Goal: Navigation & Orientation: Understand site structure

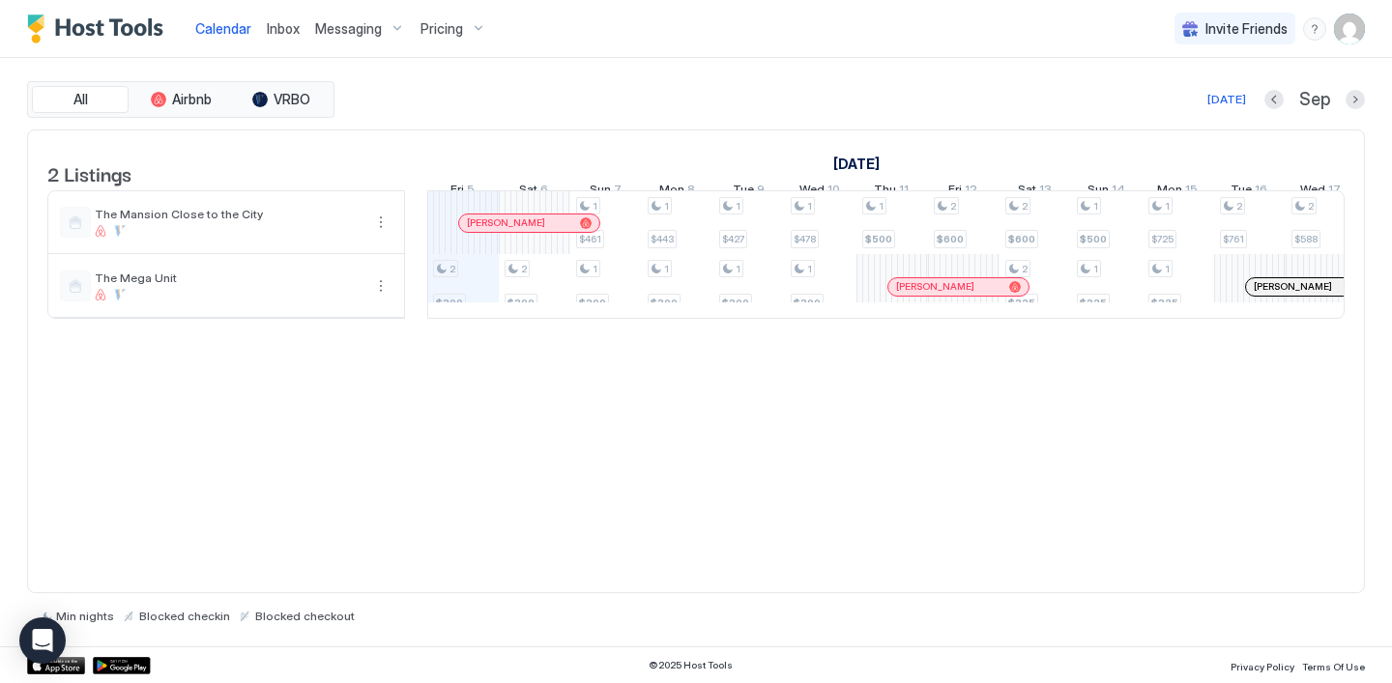
scroll to position [0, 1074]
click at [552, 231] on div at bounding box center [551, 223] width 15 height 15
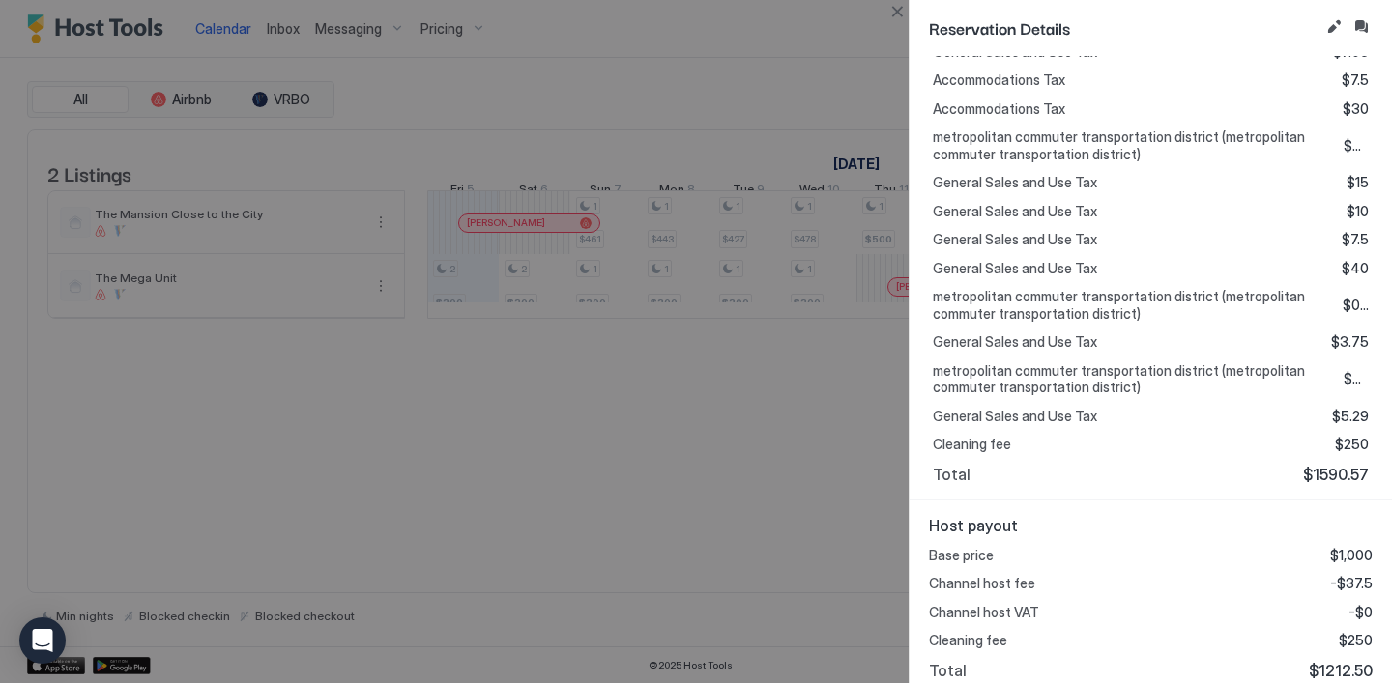
scroll to position [673, 0]
click at [764, 596] on div at bounding box center [696, 341] width 1392 height 683
click at [895, 17] on button "Close" at bounding box center [896, 11] width 23 height 23
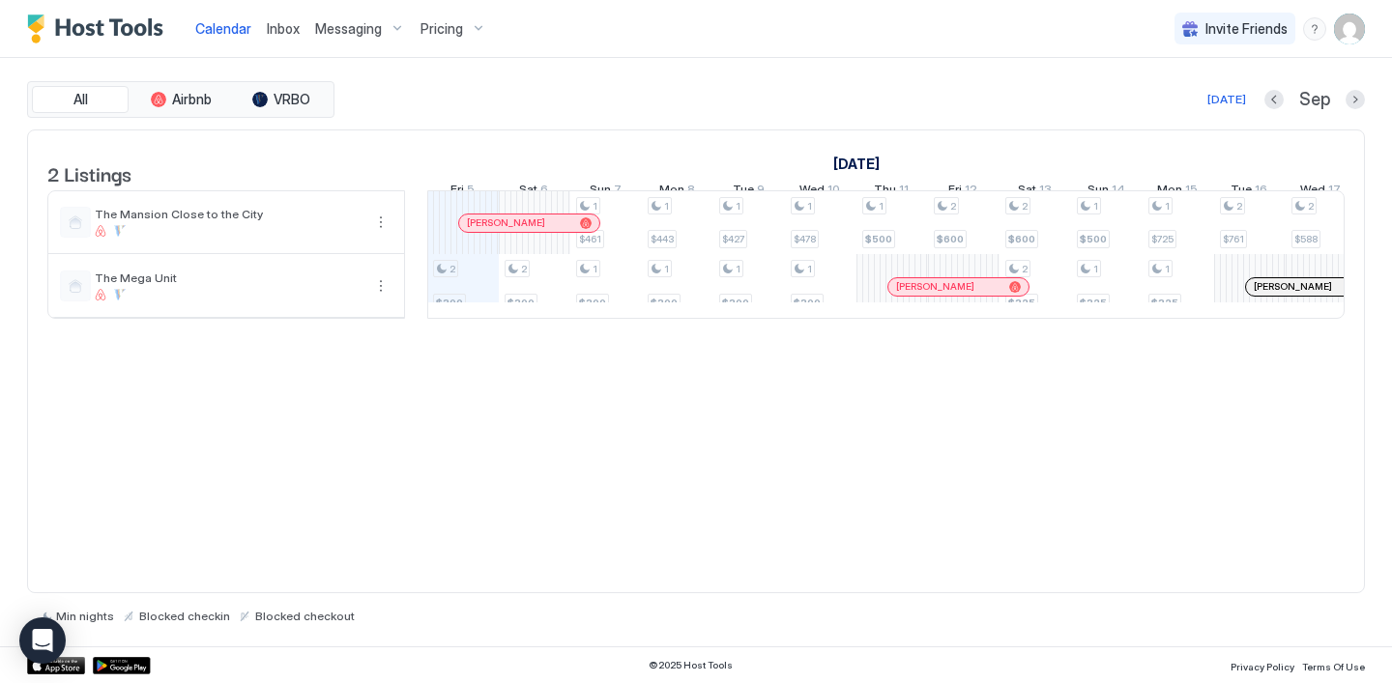
click at [986, 297] on link "[PERSON_NAME]" at bounding box center [958, 286] width 142 height 19
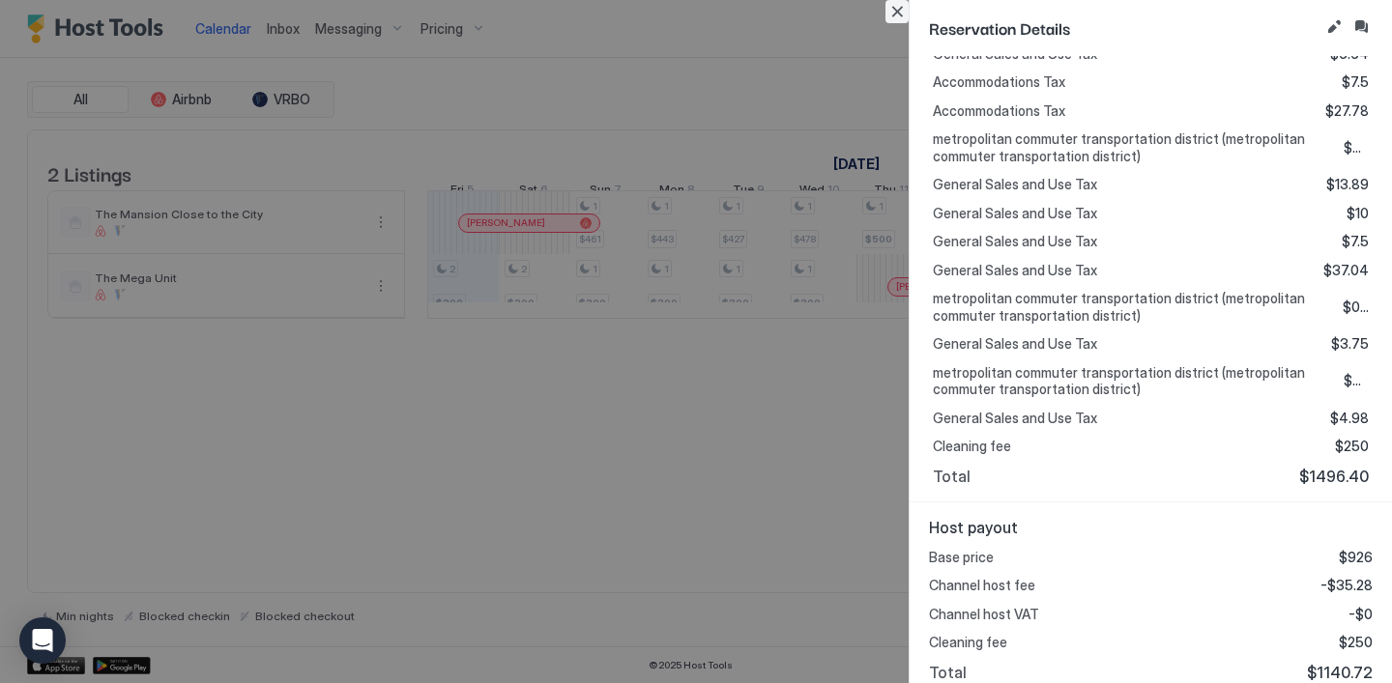
click at [891, 16] on button "Close" at bounding box center [896, 11] width 23 height 23
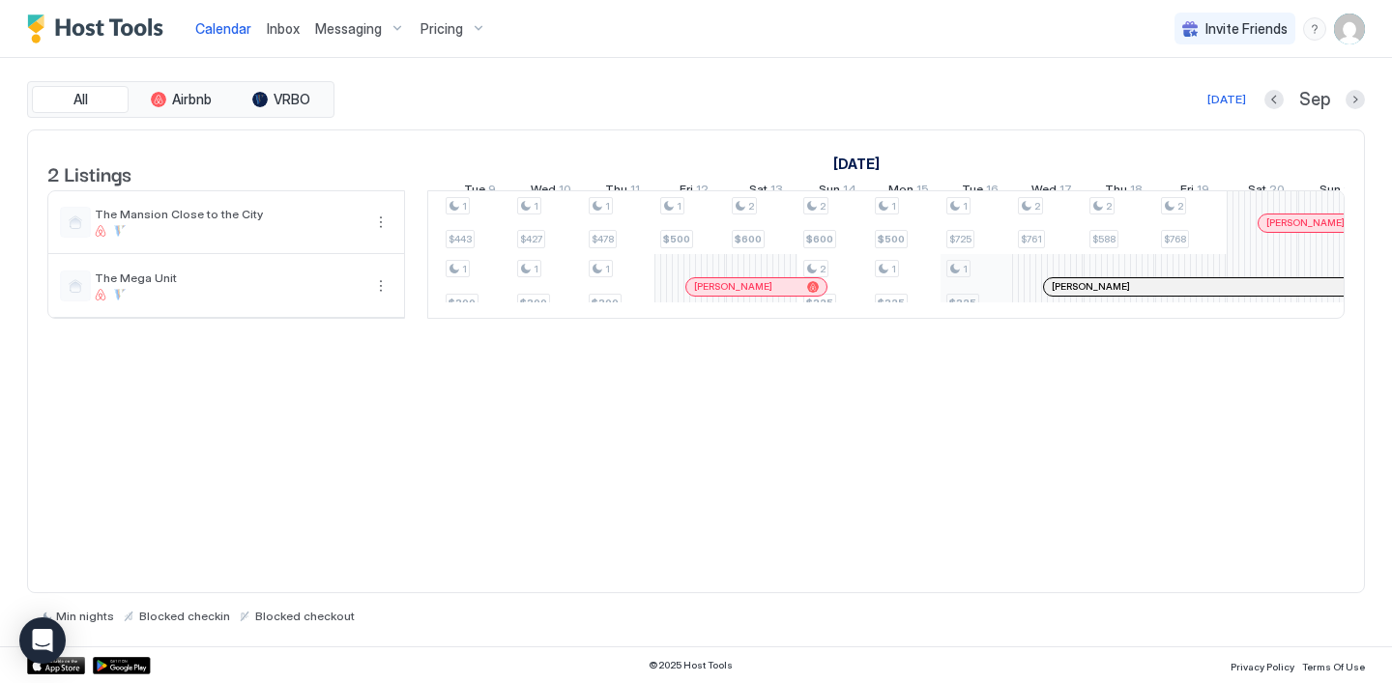
scroll to position [0, 0]
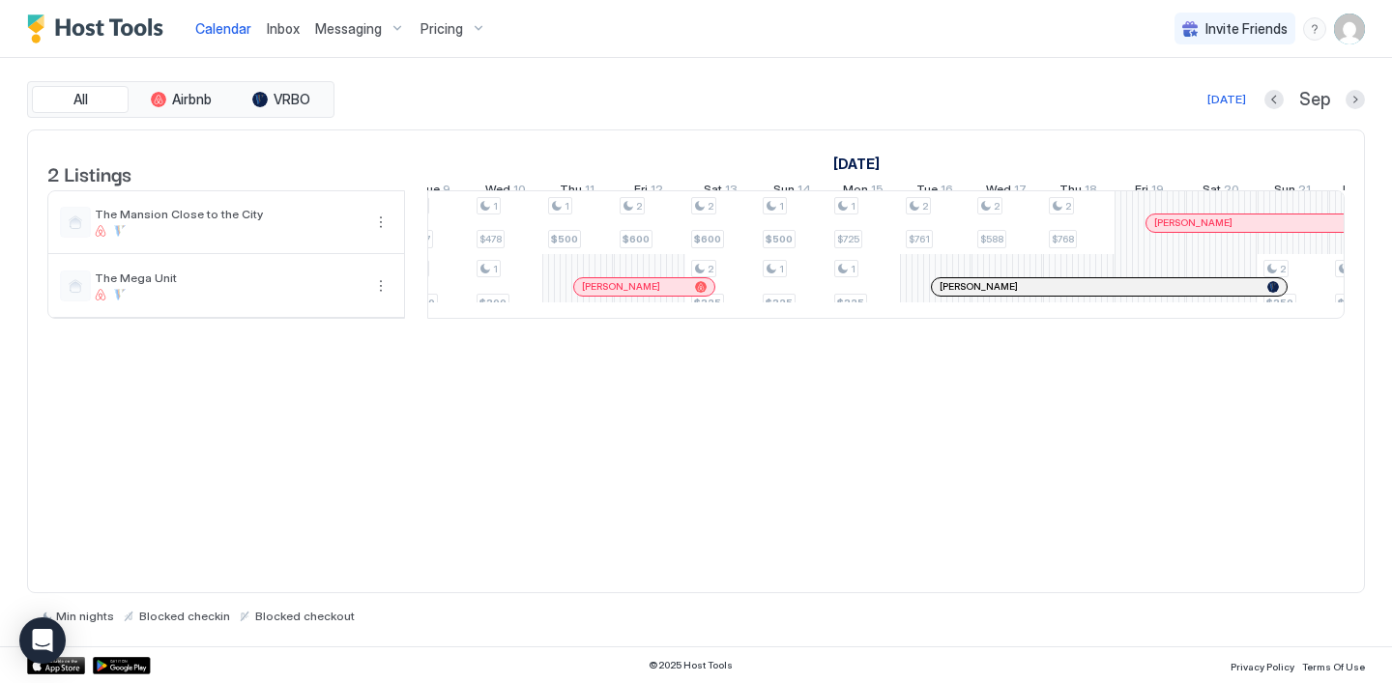
click at [1170, 295] on div at bounding box center [1175, 286] width 15 height 15
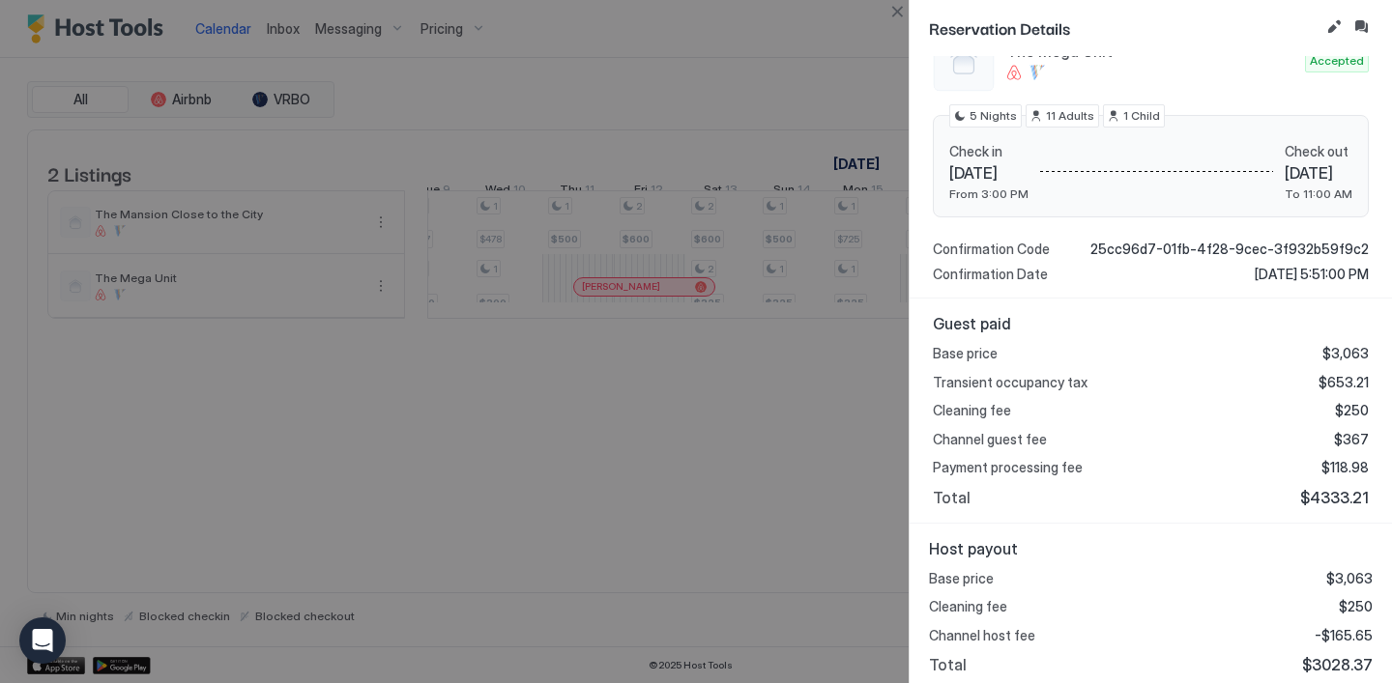
scroll to position [242, 0]
click at [896, 17] on button "Close" at bounding box center [896, 11] width 23 height 23
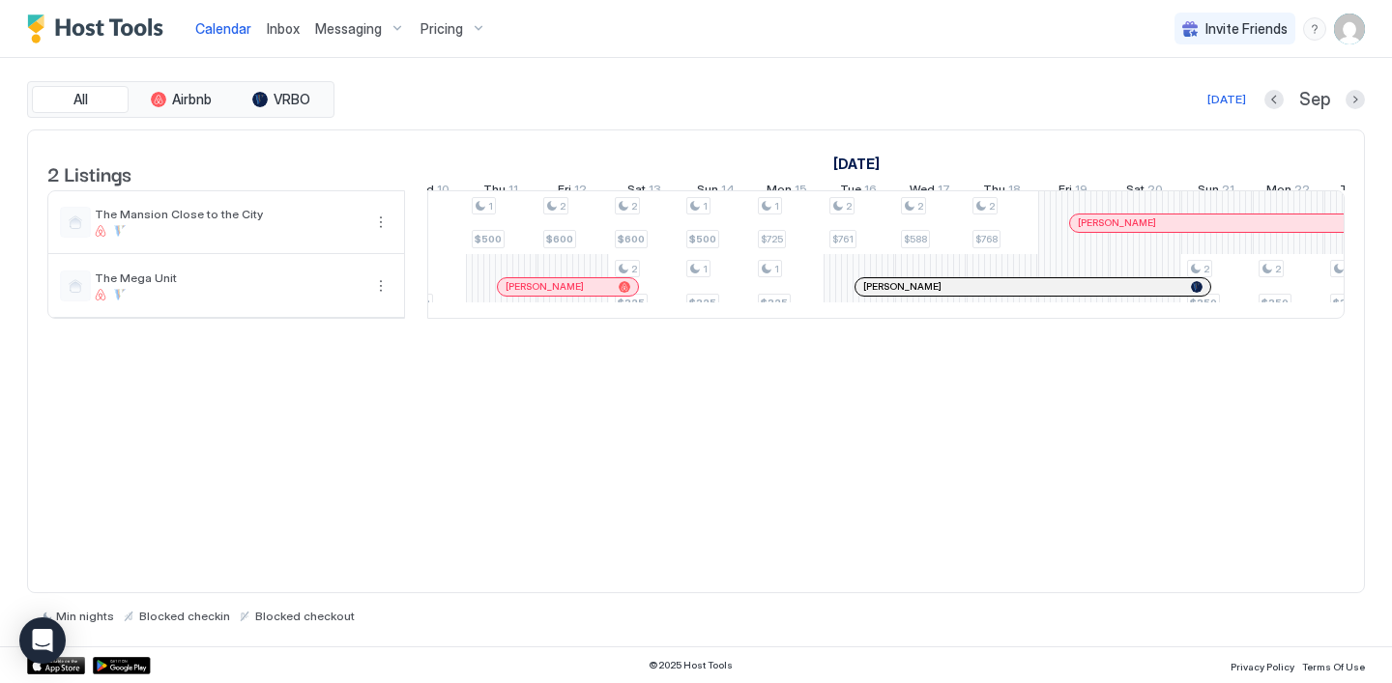
scroll to position [0, 1634]
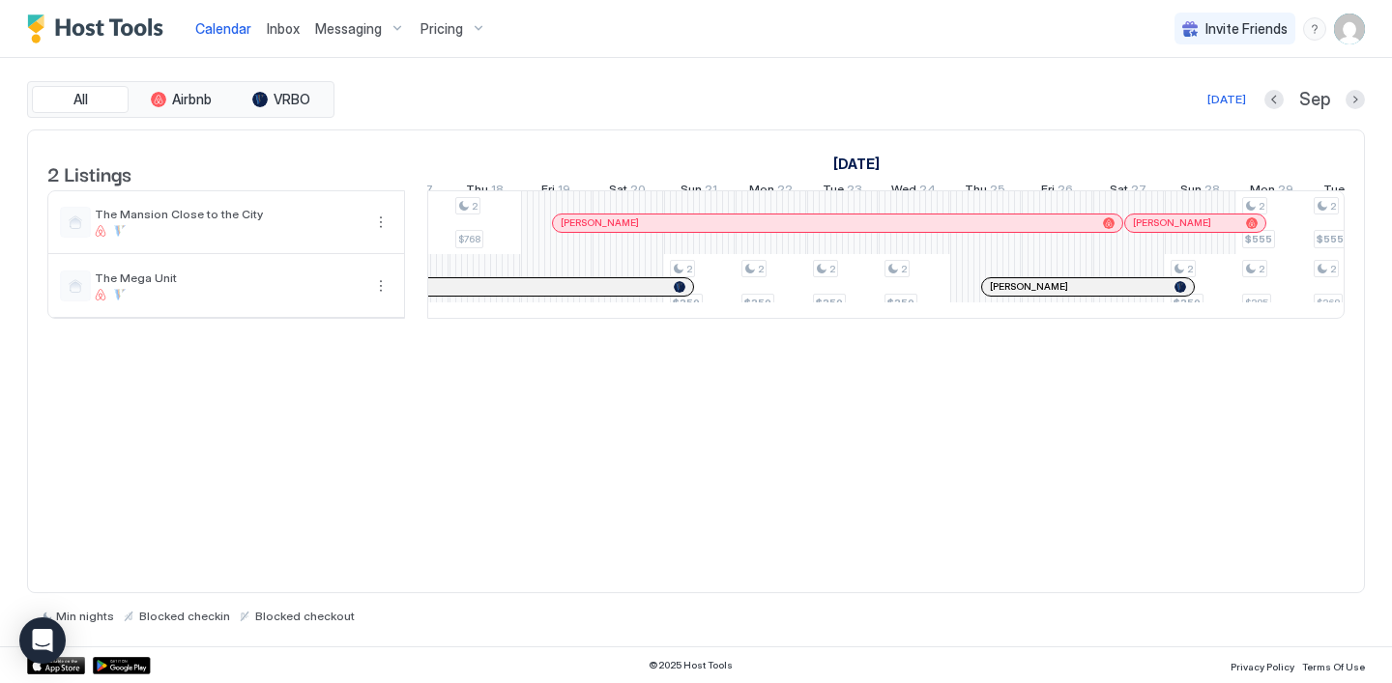
click at [1054, 231] on div at bounding box center [1056, 223] width 15 height 15
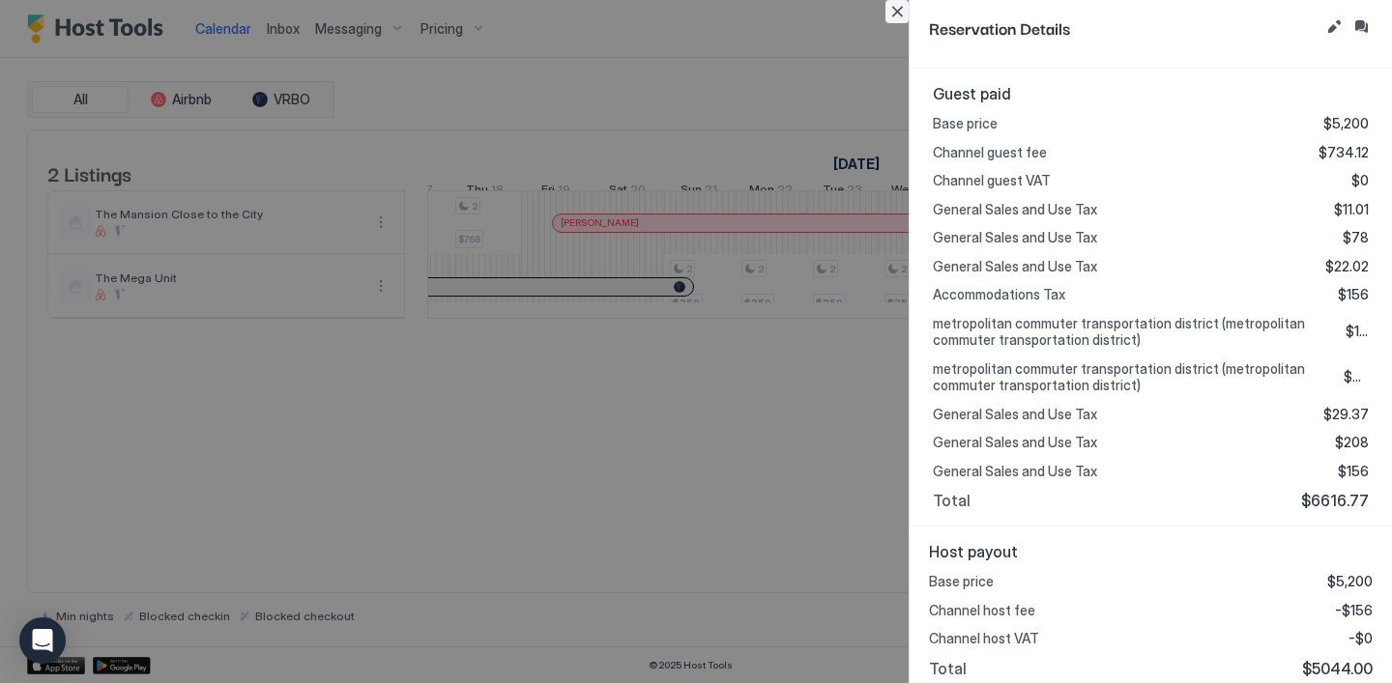
click at [896, 6] on button "Close" at bounding box center [896, 11] width 23 height 23
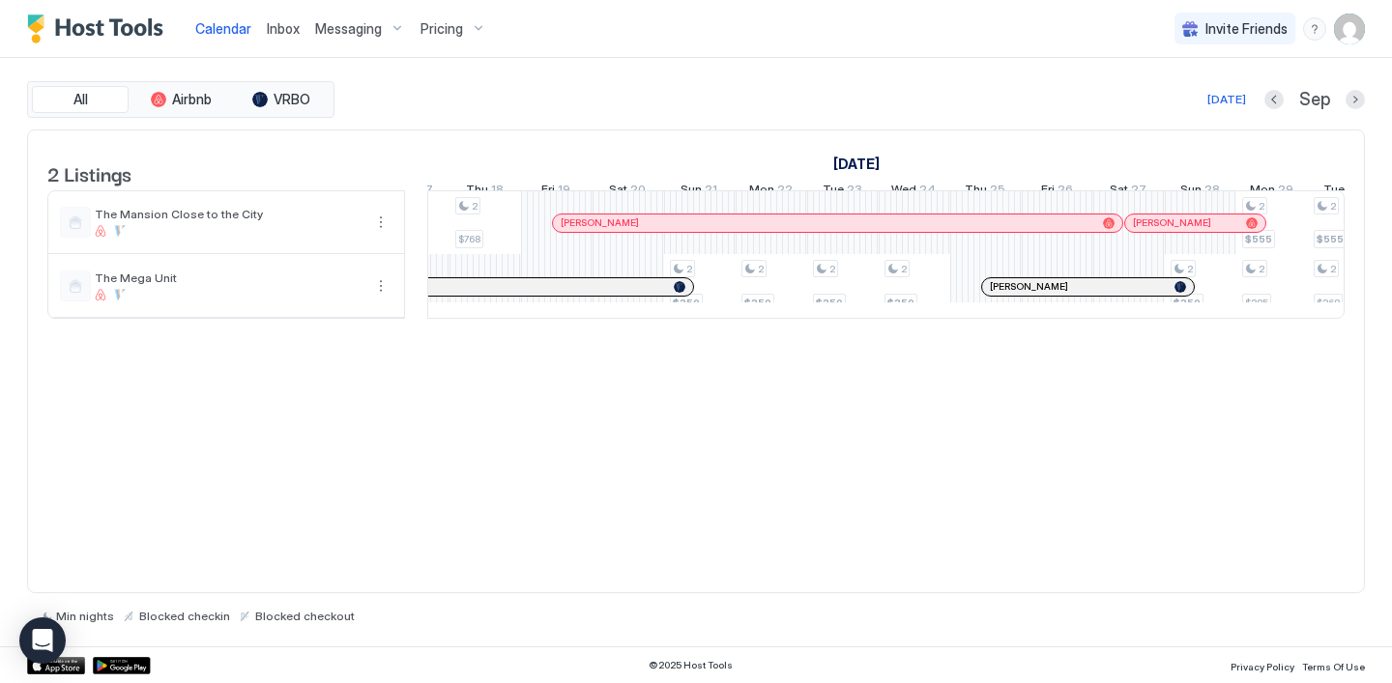
click at [1230, 231] on div at bounding box center [1230, 223] width 15 height 15
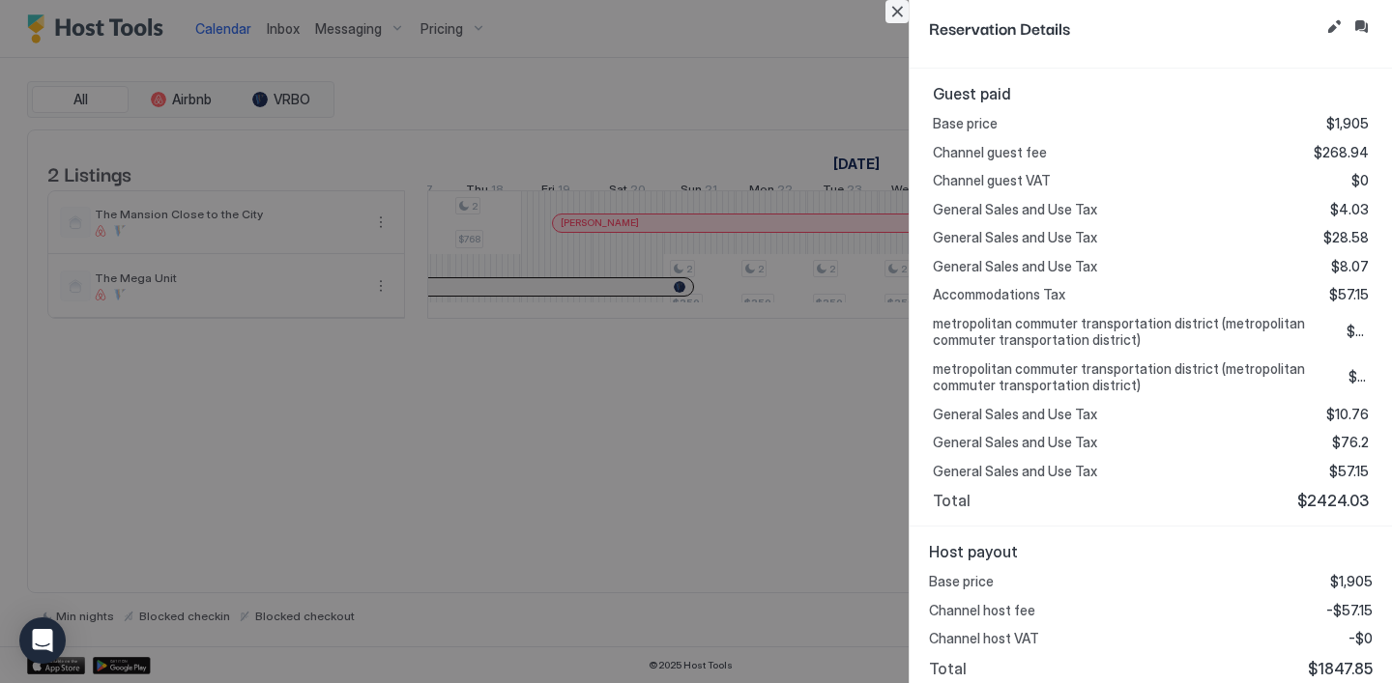
click at [898, 14] on button "Close" at bounding box center [896, 11] width 23 height 23
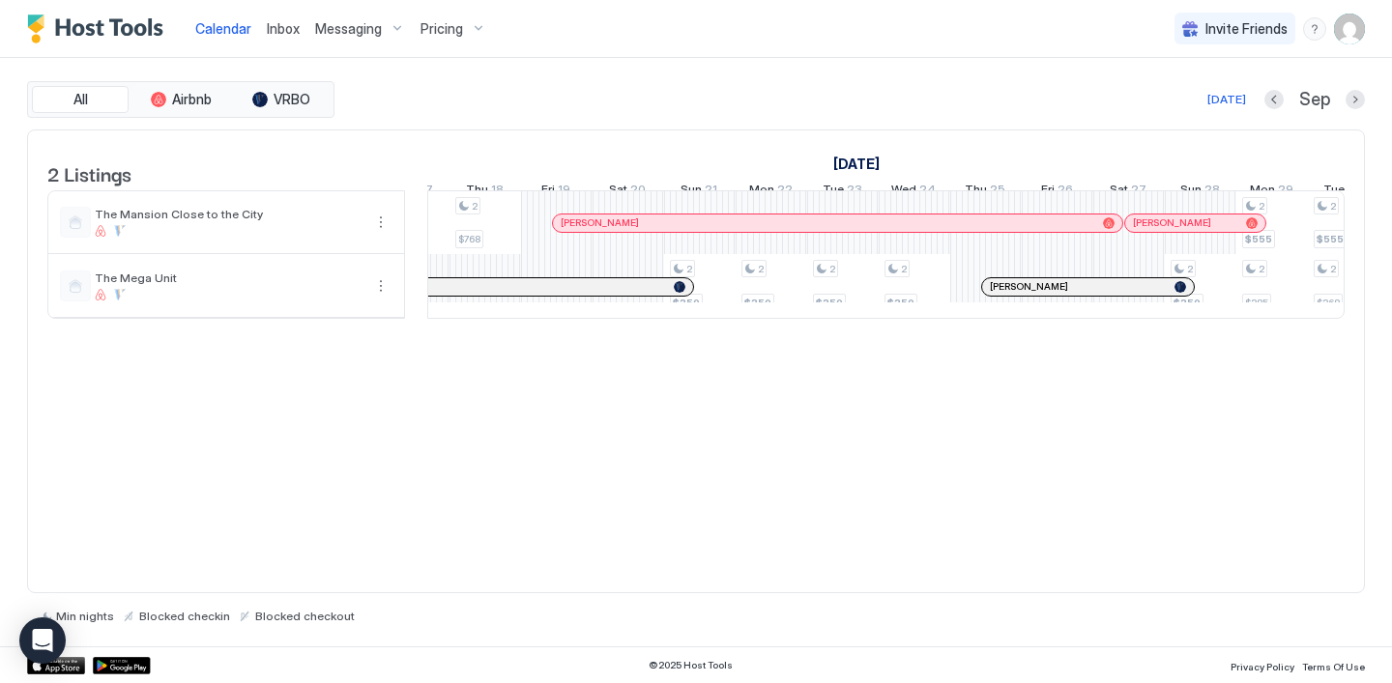
click at [1047, 295] on div at bounding box center [1046, 286] width 15 height 15
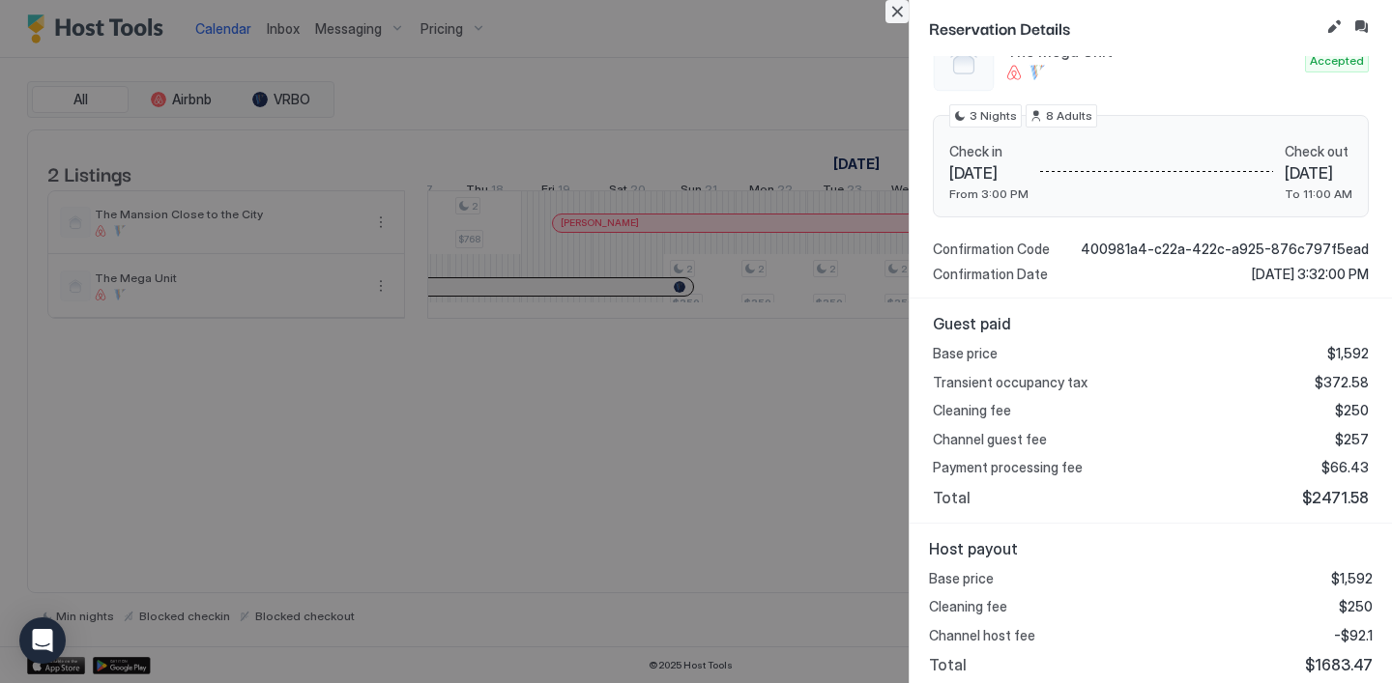
click at [900, 17] on button "Close" at bounding box center [896, 11] width 23 height 23
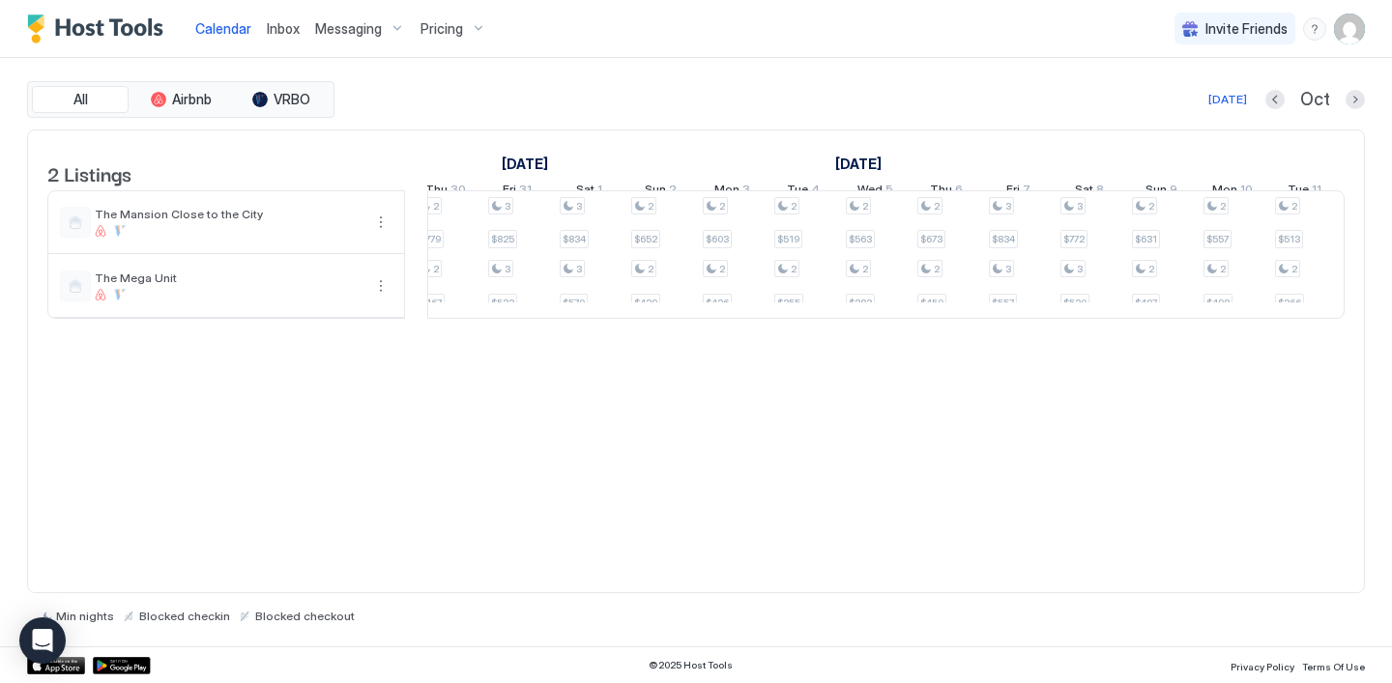
click at [586, 437] on div "2 Listings [DATE] [DATE] [DATE] Tue 30 Wed 1 Thu 2 Fri 3 Sat 4 Sun 5 Mon 6 Tue …" at bounding box center [696, 362] width 1338 height 465
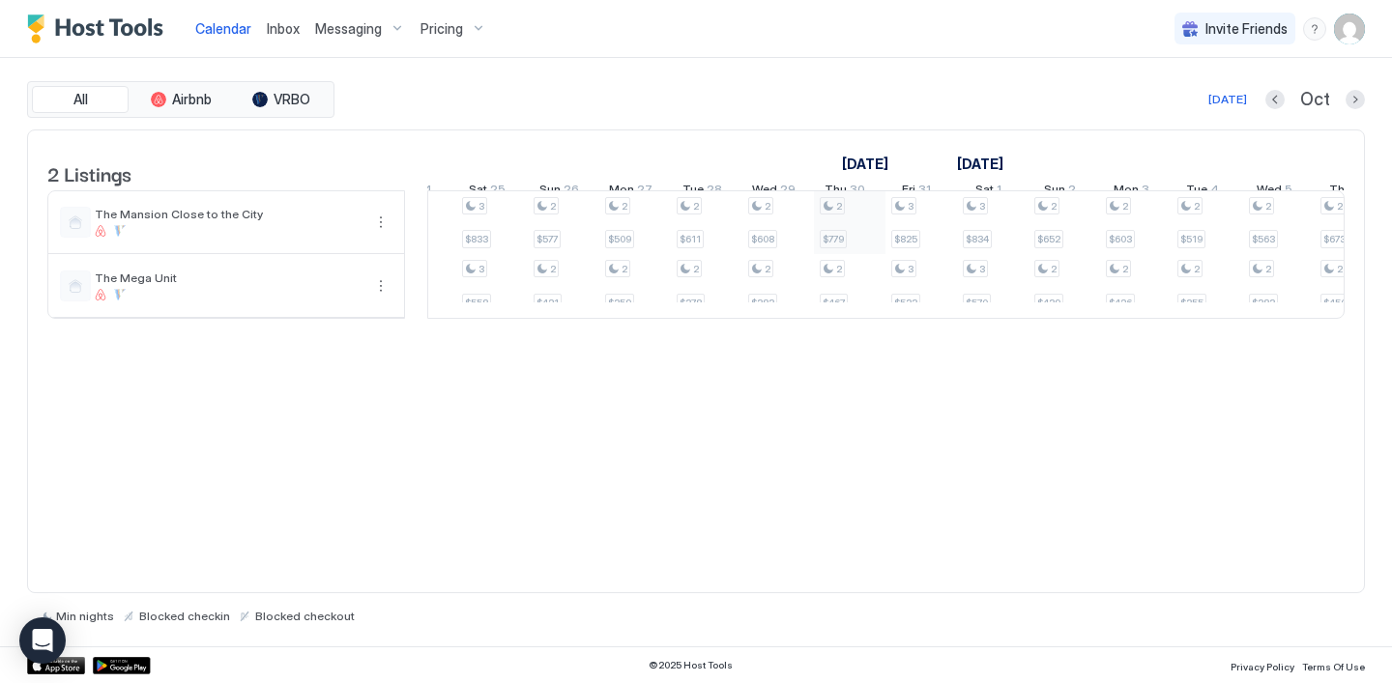
scroll to position [0, 1500]
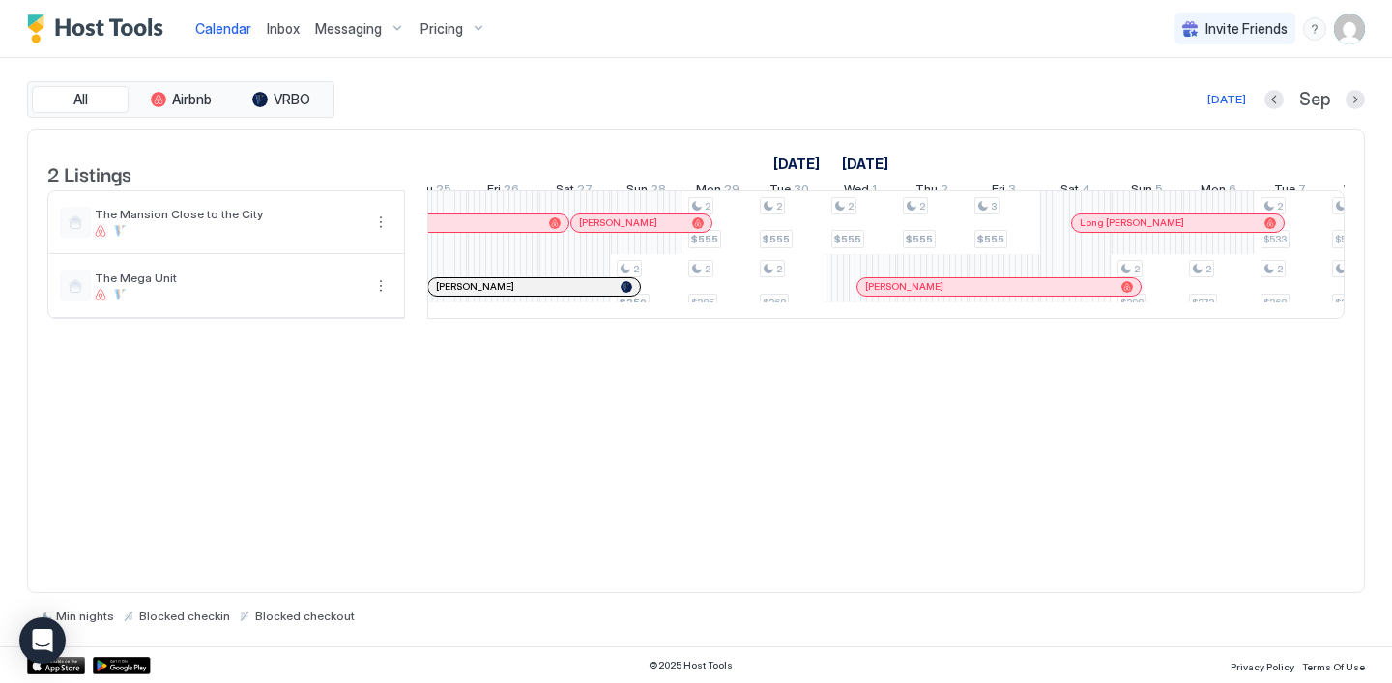
click at [914, 14] on div "Calendar Inbox Messaging Pricing Invite Friends MA" at bounding box center [696, 29] width 1392 height 58
